Goal: Transaction & Acquisition: Purchase product/service

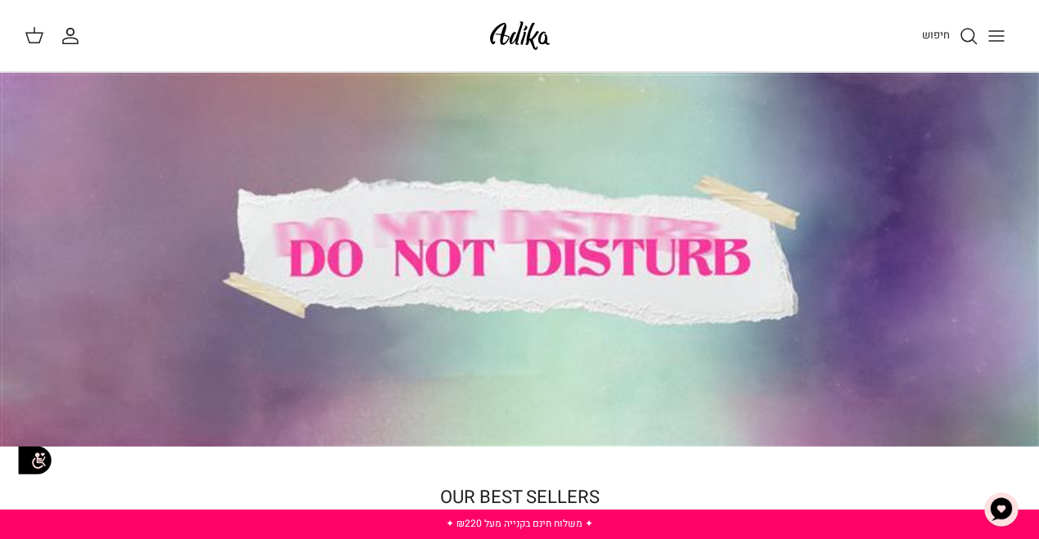
click at [992, 32] on icon "Toggle menu" at bounding box center [996, 36] width 20 height 20
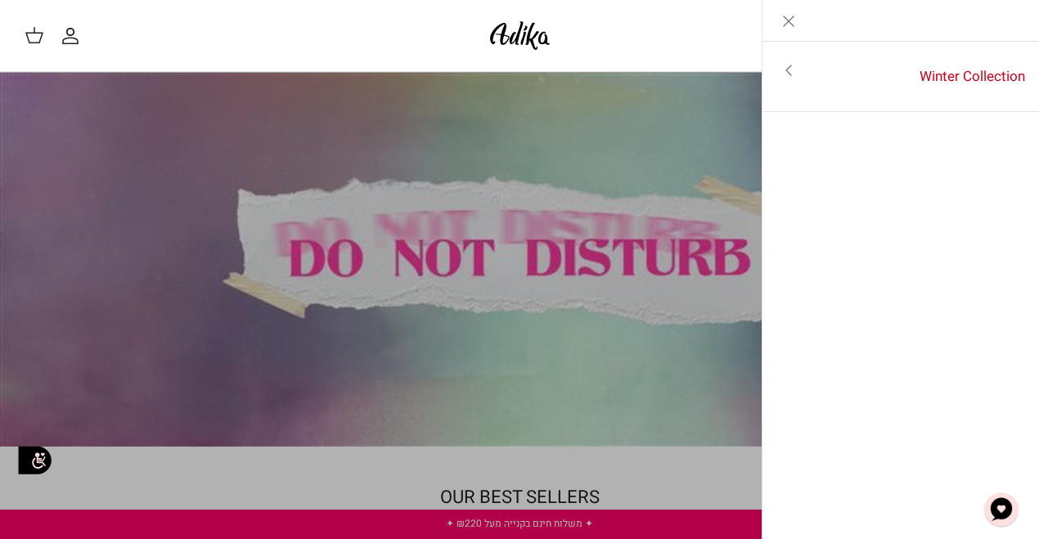
click at [785, 25] on icon "Close" at bounding box center [789, 21] width 20 height 20
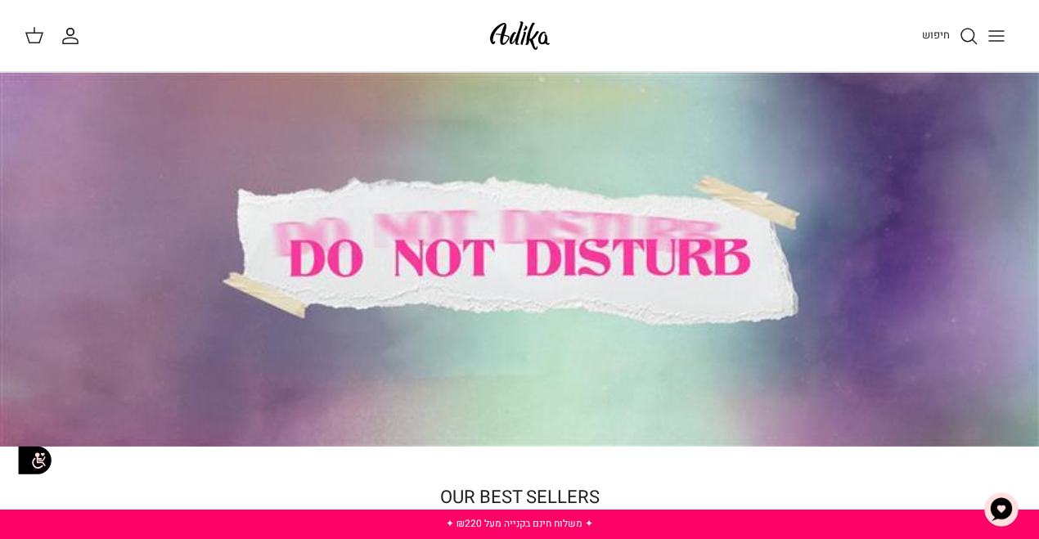
click at [966, 34] on icon "חיפוש" at bounding box center [969, 36] width 20 height 20
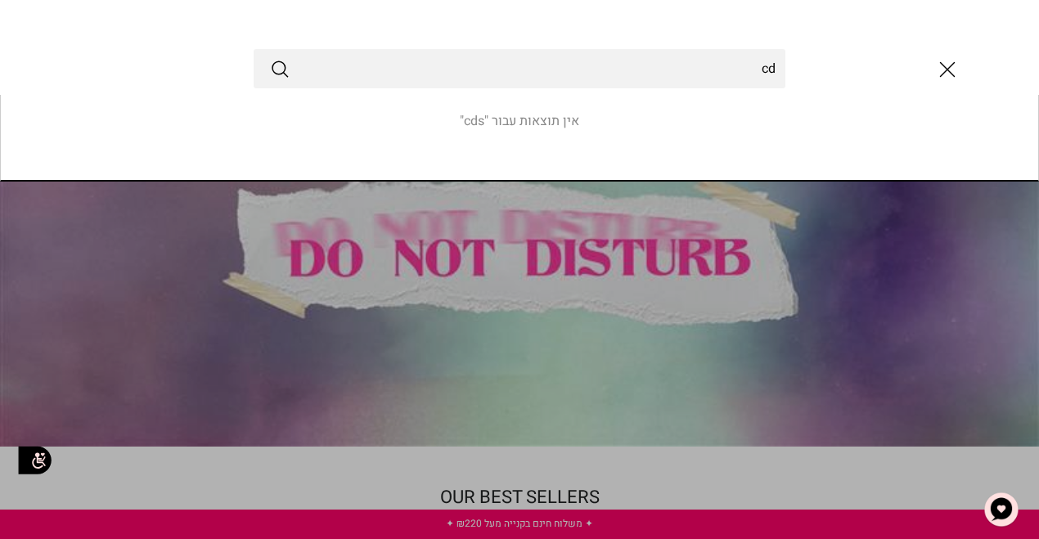
type input "c"
type input "בגד ים"
click at [280, 69] on button "Submit" at bounding box center [280, 68] width 20 height 21
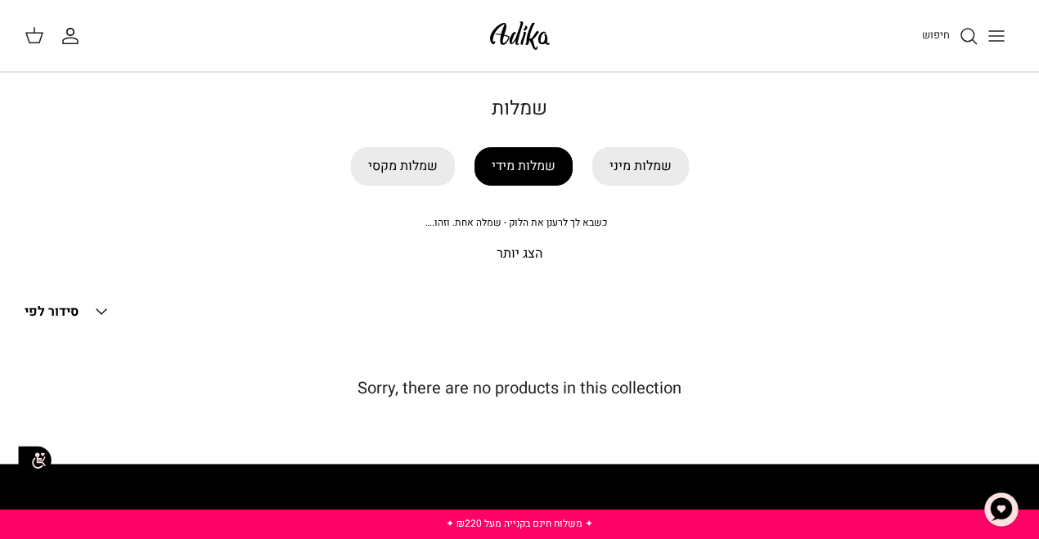
click at [534, 159] on link "שמלות מידי" at bounding box center [523, 166] width 98 height 38
